Goal: Find specific page/section: Find specific page/section

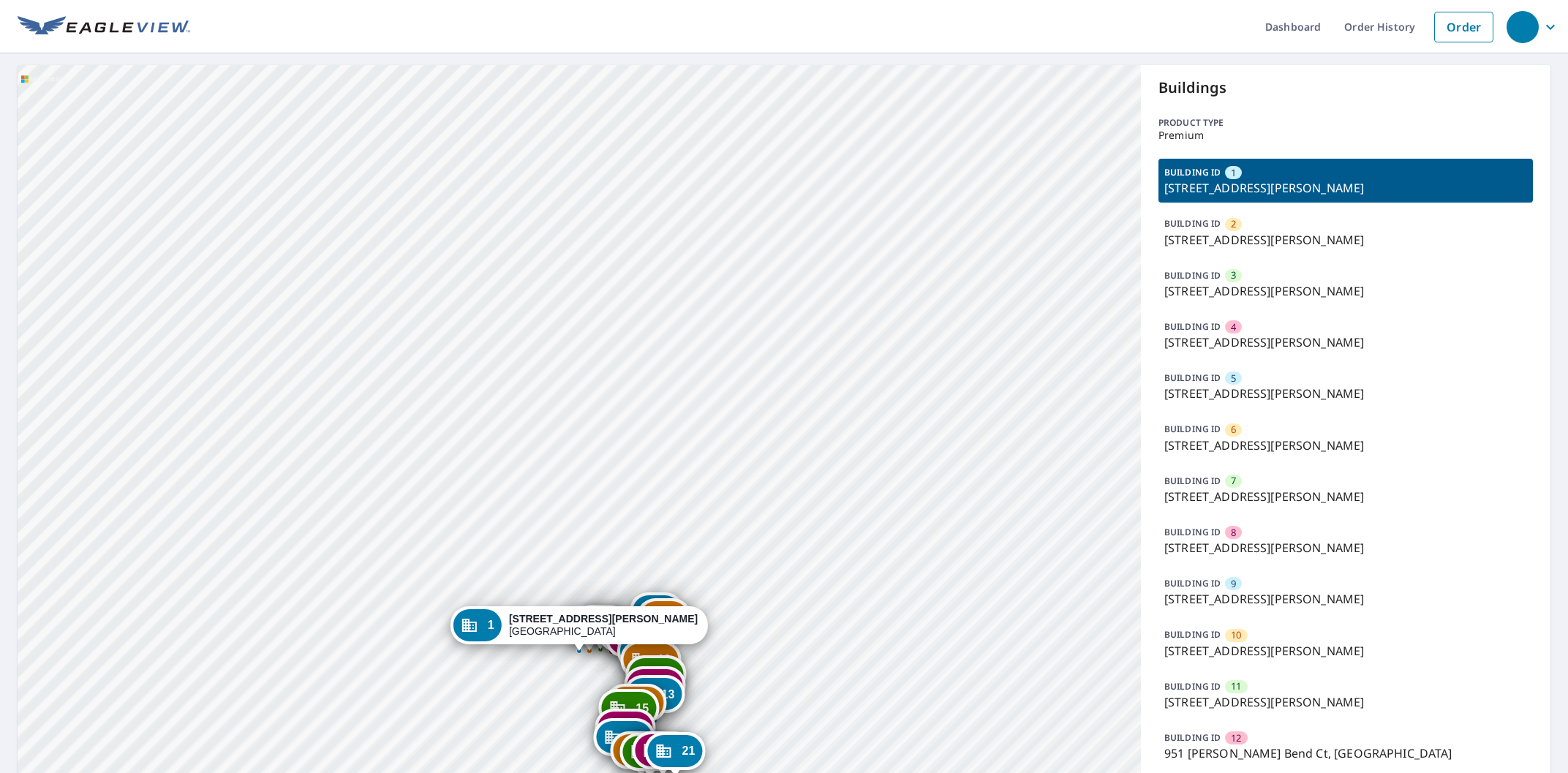
drag, startPoint x: 776, startPoint y: 657, endPoint x: 776, endPoint y: 417, distance: 240.0
click at [782, 418] on div "2 919 Hanna Bend Ct Manchester, MO 63021 3 923 Hanna Bend Ct Manchester, MO 630…" at bounding box center [579, 653] width 1123 height 1177
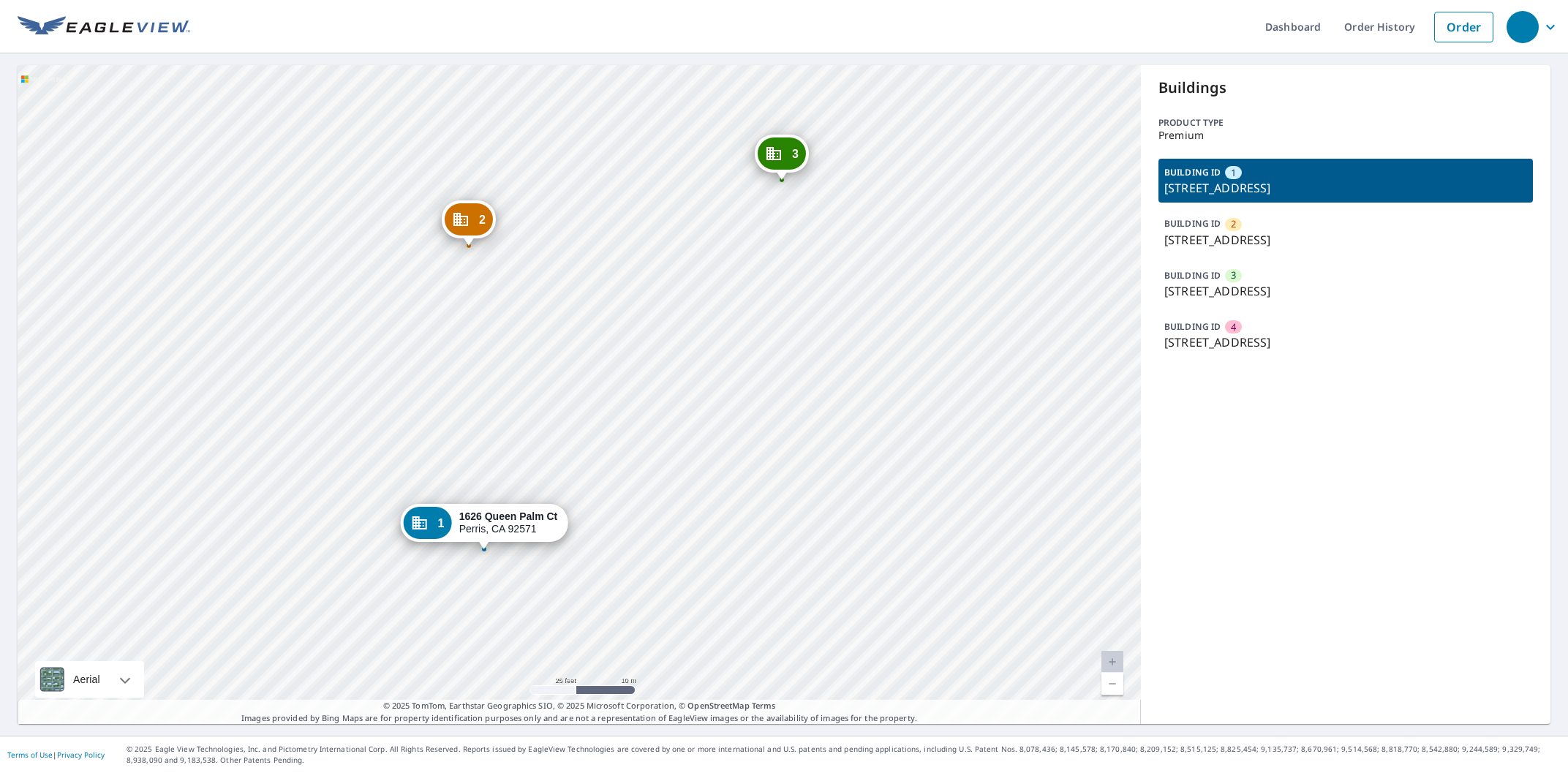
drag, startPoint x: 572, startPoint y: 349, endPoint x: 582, endPoint y: 379, distance: 31.6
click at [582, 379] on div "2 1613 Perennial Ct Perris, CA 92571 3 3343 Night Bloom Ln Perris, CA 92571 4 1…" at bounding box center [579, 394] width 1123 height 659
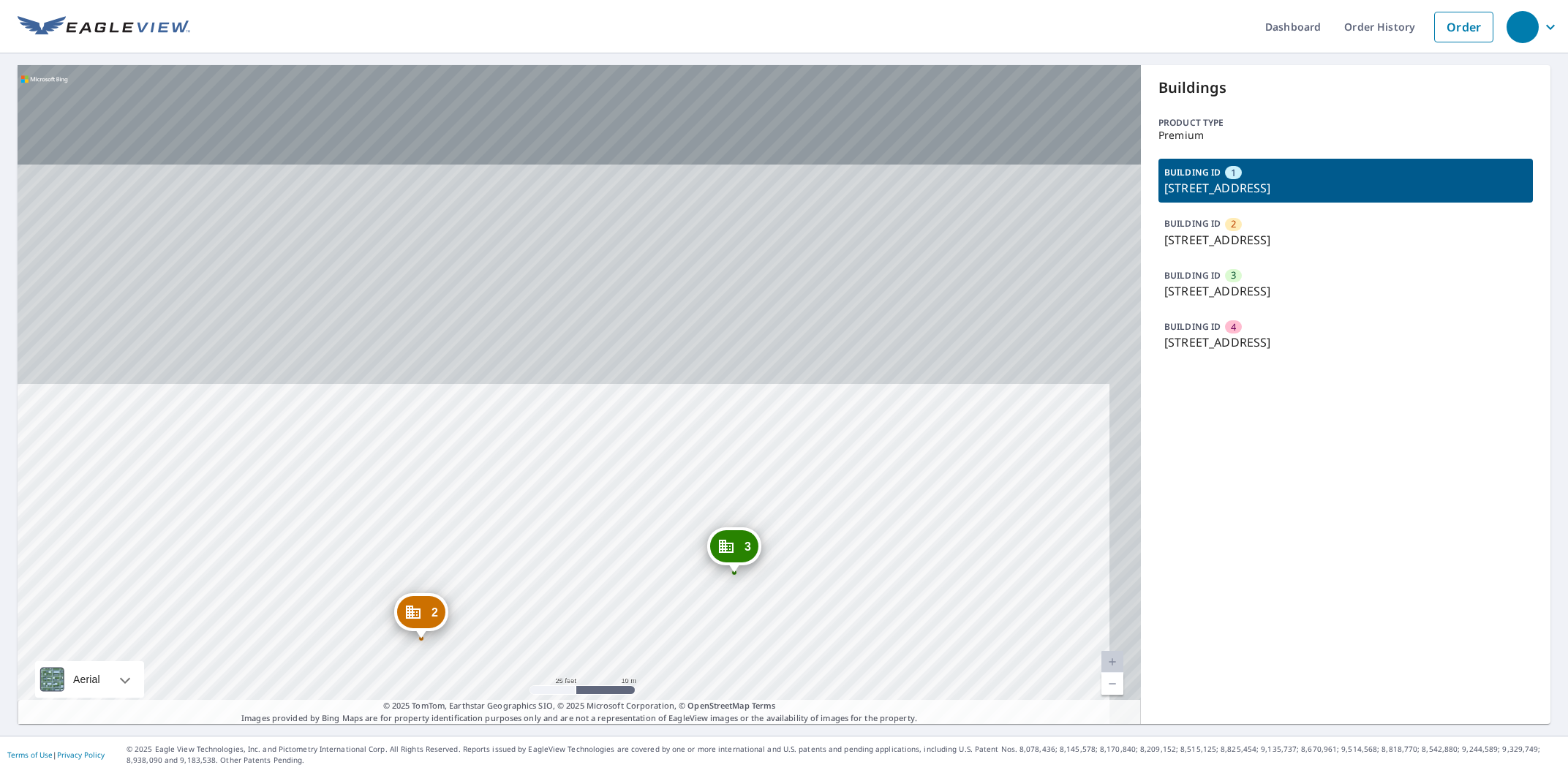
drag, startPoint x: 723, startPoint y: 187, endPoint x: 635, endPoint y: 409, distance: 238.8
click at [669, 569] on div "2 1613 Perennial Ct Perris, CA 92571 3 3343 Night Bloom Ln Perris, CA 92571 4 1…" at bounding box center [579, 394] width 1123 height 659
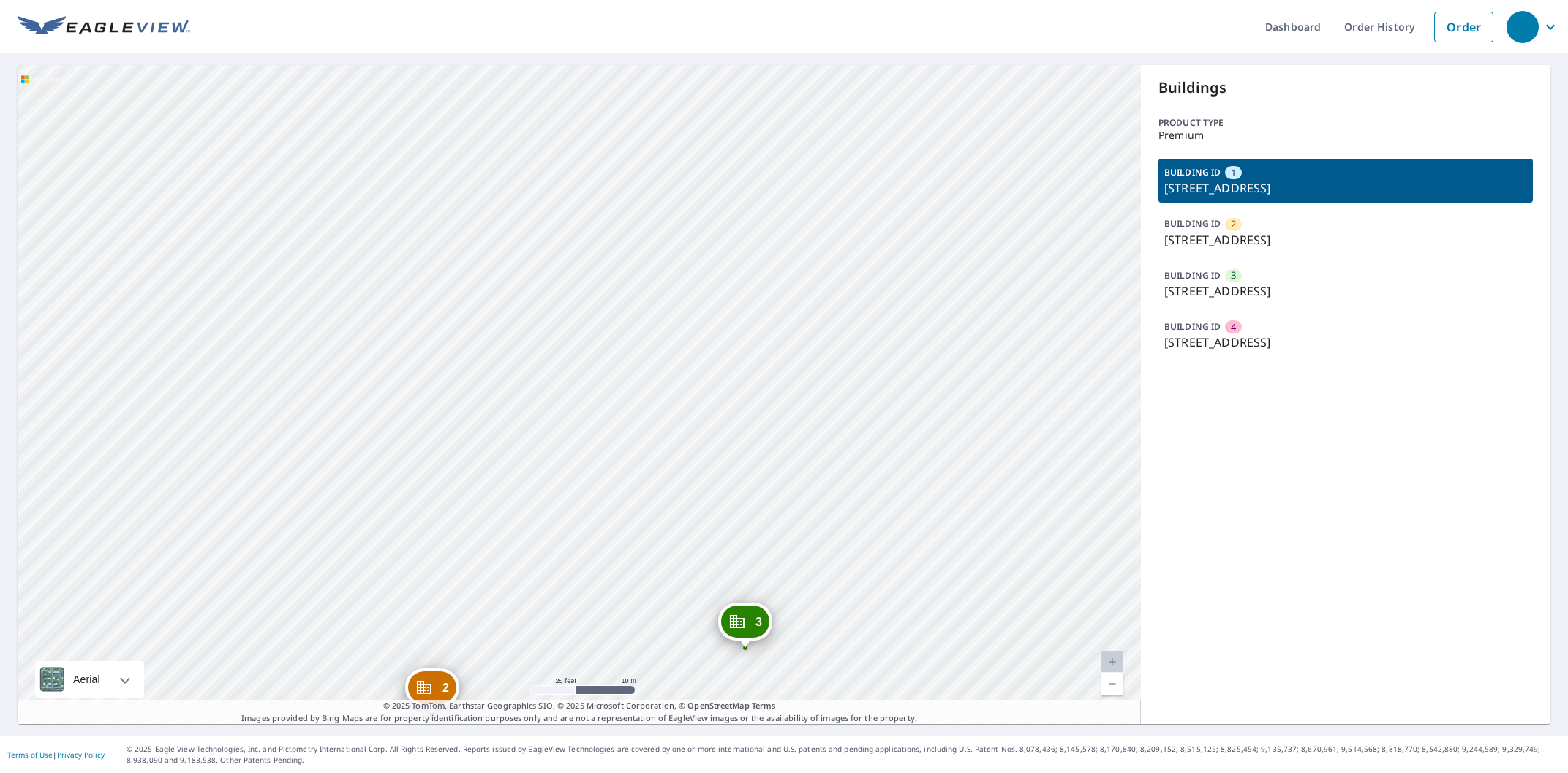
drag, startPoint x: 534, startPoint y: 271, endPoint x: 534, endPoint y: 374, distance: 103.0
click at [536, 377] on div "2 1613 Perennial Ct Perris, CA 92571 3 3343 Night Bloom Ln Perris, CA 92571 4 1…" at bounding box center [579, 394] width 1123 height 659
drag, startPoint x: 575, startPoint y: 224, endPoint x: 574, endPoint y: 247, distance: 23.0
click at [576, 265] on div "2 1613 Perennial Ct Perris, CA 92571 3 3343 Night Bloom Ln Perris, CA 92571 4 1…" at bounding box center [579, 394] width 1123 height 659
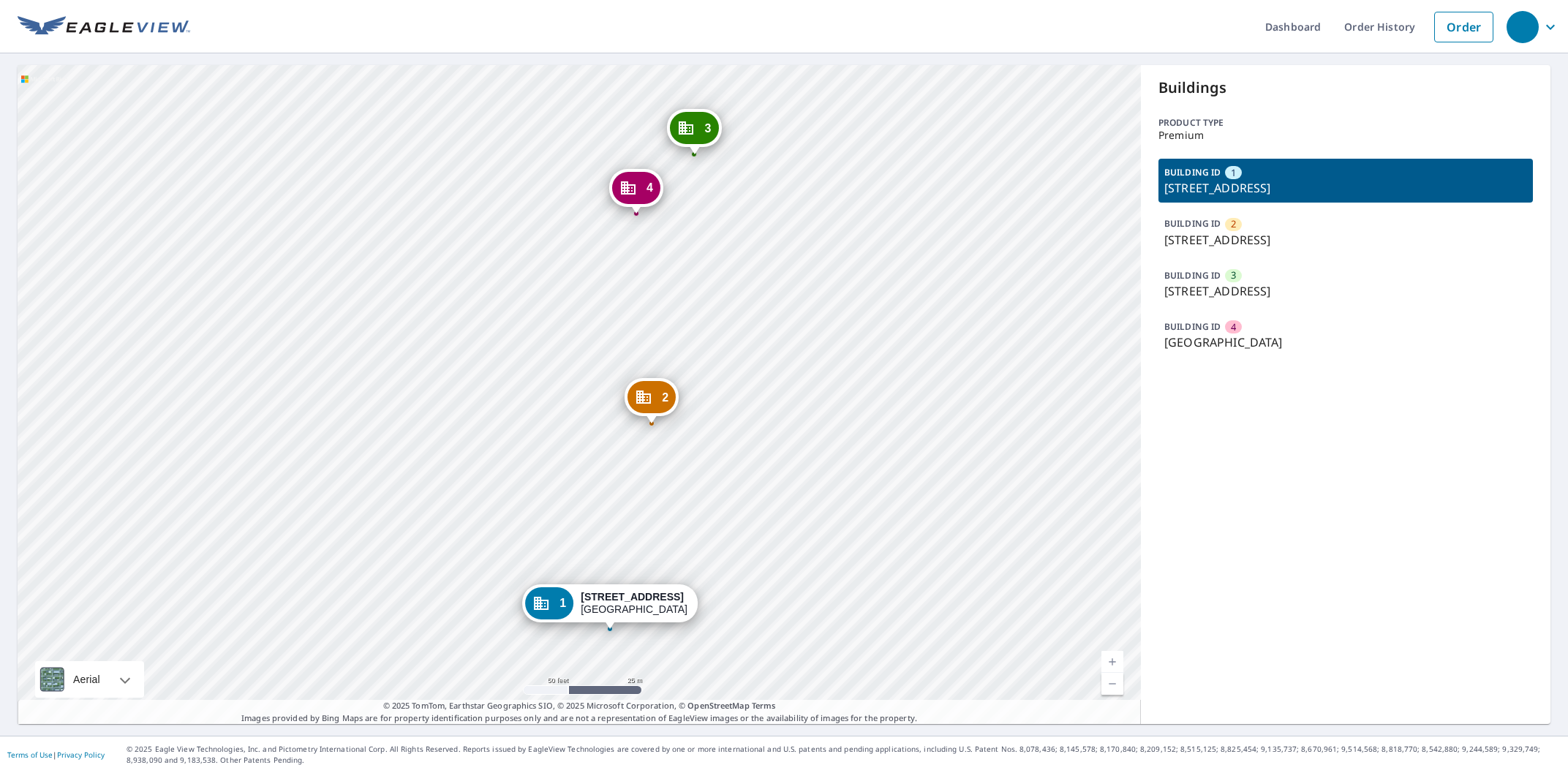
drag, startPoint x: 800, startPoint y: 211, endPoint x: 835, endPoint y: 327, distance: 121.2
click at [835, 327] on div "2 4699 Fossil Vista Dr Haltom City, TX 76137 3 4600 Buffalo Rd Haltom City, TX …" at bounding box center [579, 394] width 1123 height 659
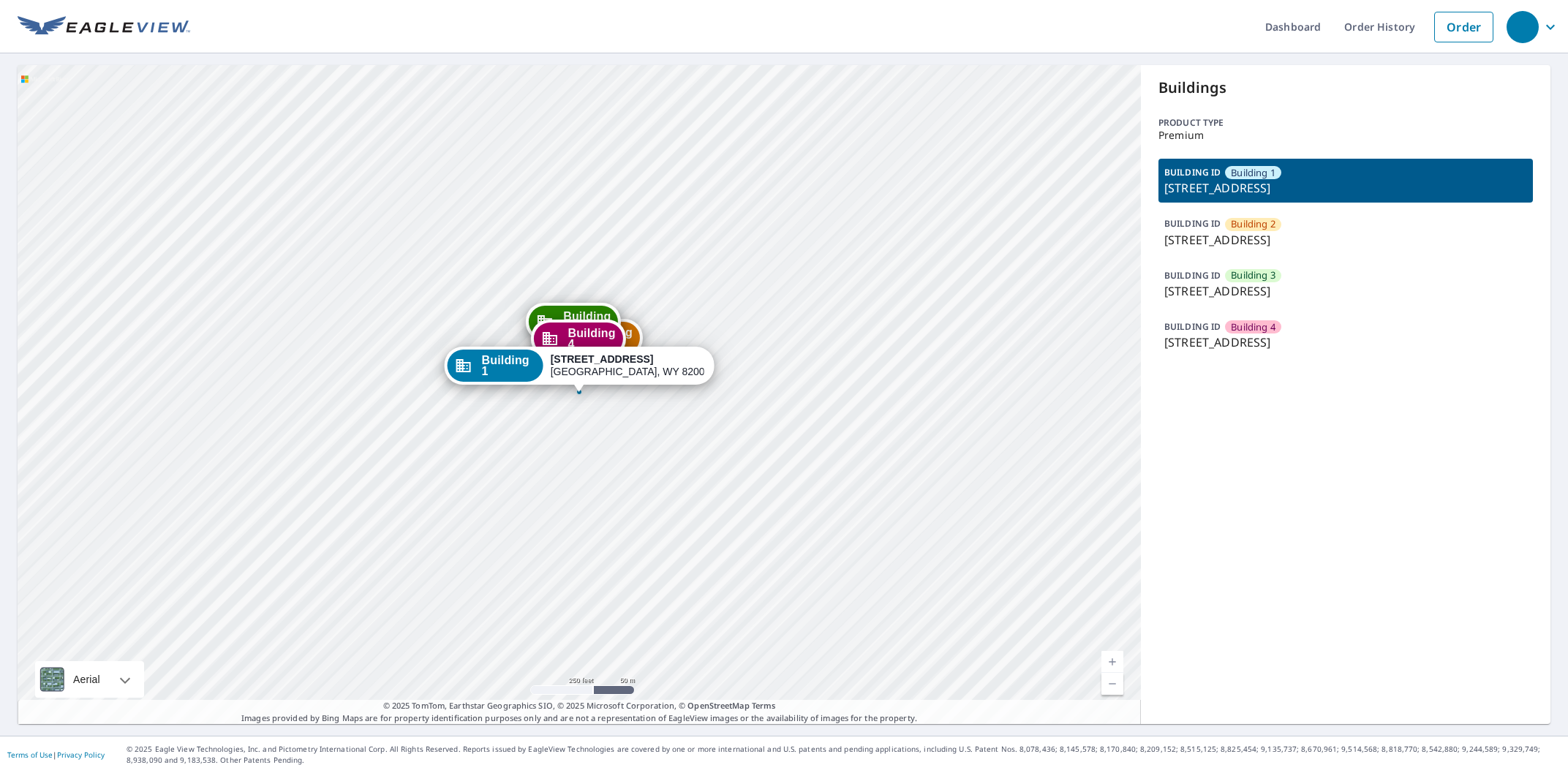
drag, startPoint x: 635, startPoint y: 515, endPoint x: 634, endPoint y: 546, distance: 31.0
click at [634, 546] on div "Building 2 300 -308 East Jefferson Road Cheyenne, WY 82007 Building 3 300 -308 …" at bounding box center [579, 394] width 1123 height 659
drag, startPoint x: 567, startPoint y: 451, endPoint x: 621, endPoint y: 466, distance: 56.0
click at [594, 470] on div "Building 2 300 -308 East Jefferson Road Cheyenne, WY 82007 Building 3 300 -308 …" at bounding box center [579, 394] width 1123 height 659
